Goal: Transaction & Acquisition: Purchase product/service

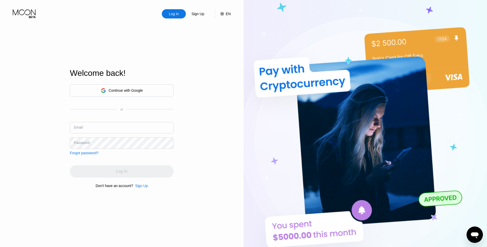
click at [100, 123] on input "text" at bounding box center [122, 128] width 104 height 12
paste input "[EMAIL_ADDRESS][DOMAIN_NAME]"
type input "[EMAIL_ADDRESS][DOMAIN_NAME]"
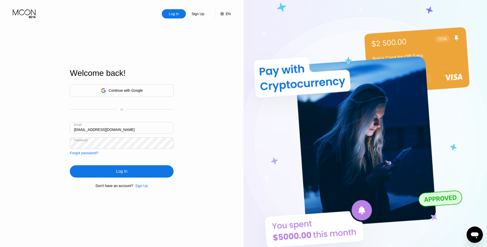
click at [134, 173] on div "Log In" at bounding box center [122, 171] width 104 height 12
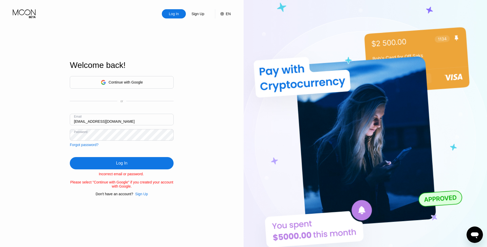
click at [144, 196] on div "Sign Up" at bounding box center [141, 194] width 13 height 4
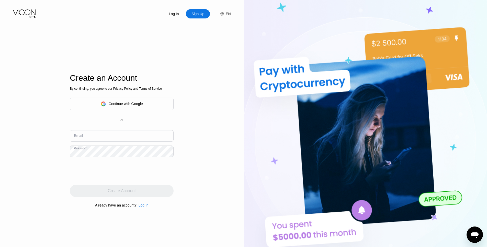
click at [101, 135] on input "text" at bounding box center [122, 136] width 104 height 12
paste input "[EMAIL_ADDRESS][DOMAIN_NAME]"
type input "[EMAIL_ADDRESS][DOMAIN_NAME]"
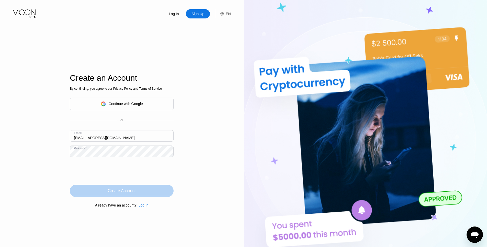
click at [136, 195] on div "Create Account" at bounding box center [122, 190] width 104 height 12
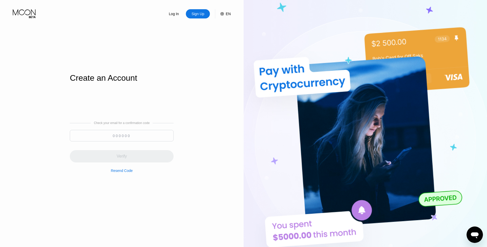
click at [155, 133] on input at bounding box center [122, 136] width 104 height 12
paste input "286389"
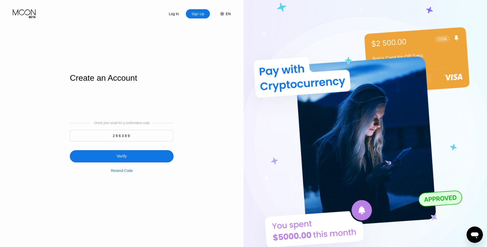
type input "286389"
click at [151, 155] on div "Verify" at bounding box center [122, 156] width 104 height 12
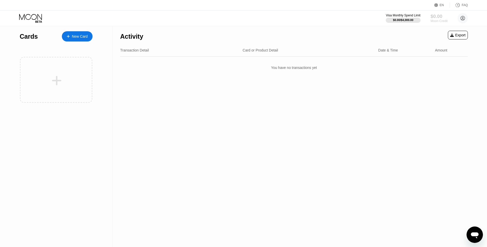
click at [437, 15] on div "$0.00" at bounding box center [439, 16] width 17 height 5
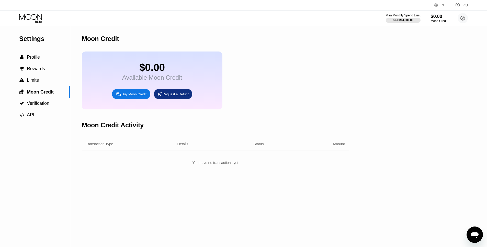
drag, startPoint x: 138, startPoint y: 94, endPoint x: 138, endPoint y: 98, distance: 3.9
click at [138, 98] on div "Buy Moon Credit" at bounding box center [131, 94] width 38 height 10
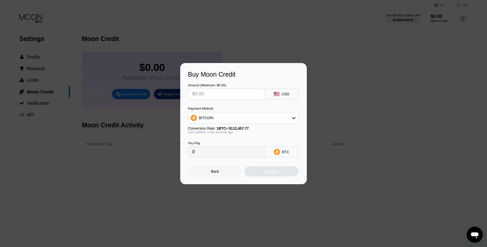
click at [221, 95] on input "text" at bounding box center [226, 94] width 68 height 10
type input "$1"
type input "0.00000890"
type input "$14"
type input "0.00012450"
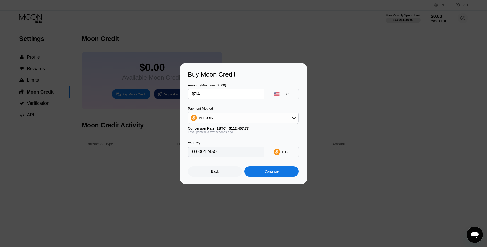
type input "$140"
type input "0.00124492"
type input "$140"
click at [287, 91] on div "USD" at bounding box center [282, 94] width 35 height 11
click at [240, 114] on div "BITCOIN" at bounding box center [243, 118] width 110 height 10
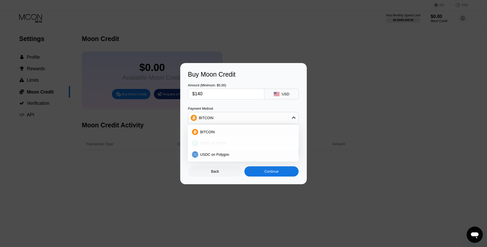
click at [216, 143] on span "USDT on TRON" at bounding box center [213, 143] width 26 height 4
type input "141.41"
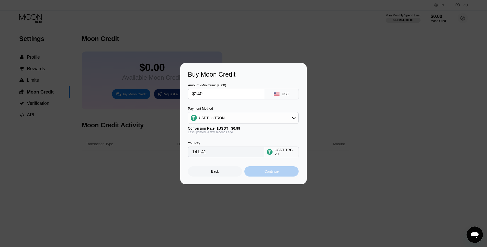
click at [267, 173] on div "Continue" at bounding box center [272, 171] width 14 height 4
